Goal: Transaction & Acquisition: Subscribe to service/newsletter

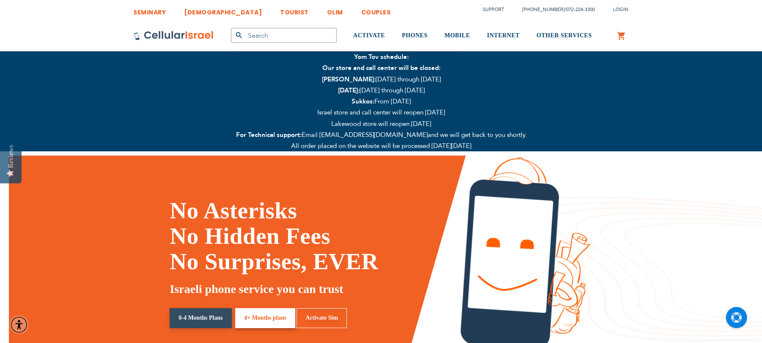
click at [212, 318] on link "0-4 Months Plans" at bounding box center [201, 318] width 62 height 20
